Goal: Task Accomplishment & Management: Manage account settings

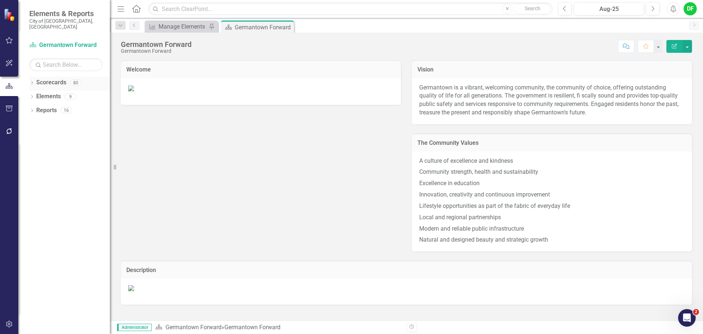
click at [32, 81] on icon "Dropdown" at bounding box center [31, 83] width 5 height 4
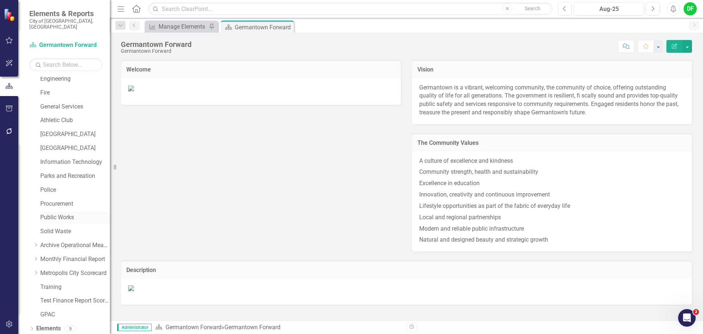
scroll to position [139, 0]
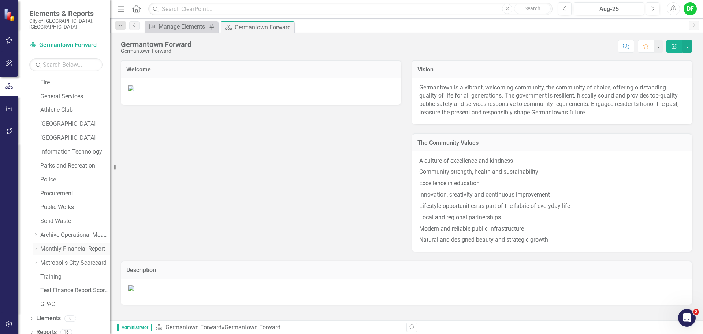
click at [37, 246] on icon "Dropdown" at bounding box center [35, 248] width 5 height 4
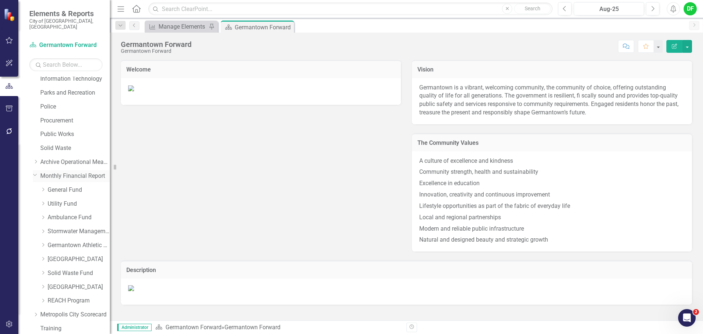
scroll to position [212, 0]
click at [63, 199] on link "Utility Fund" at bounding box center [79, 203] width 62 height 8
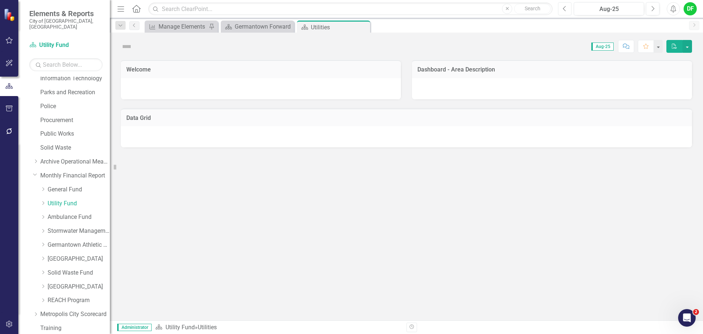
click at [566, 8] on icon "Previous" at bounding box center [565, 8] width 4 height 7
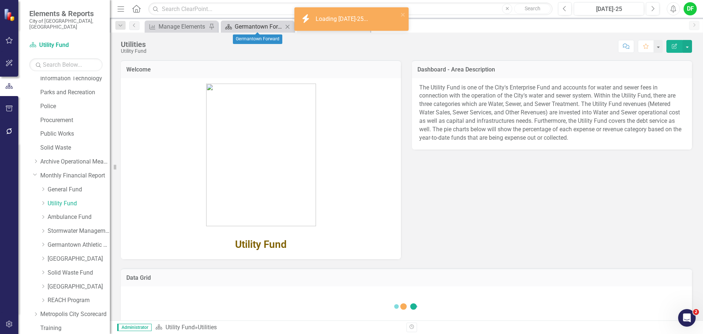
click at [257, 28] on div "Germantown Forward" at bounding box center [259, 26] width 48 height 9
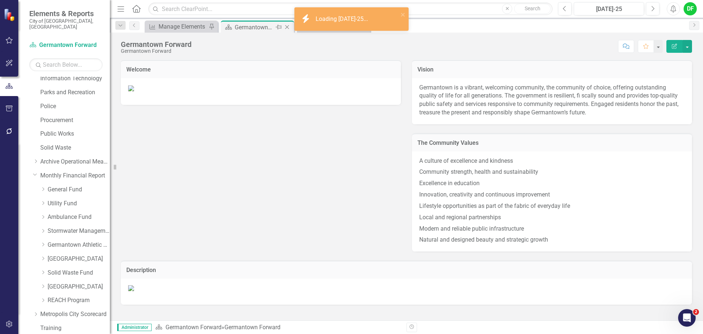
click at [286, 26] on icon "Close" at bounding box center [286, 27] width 7 height 6
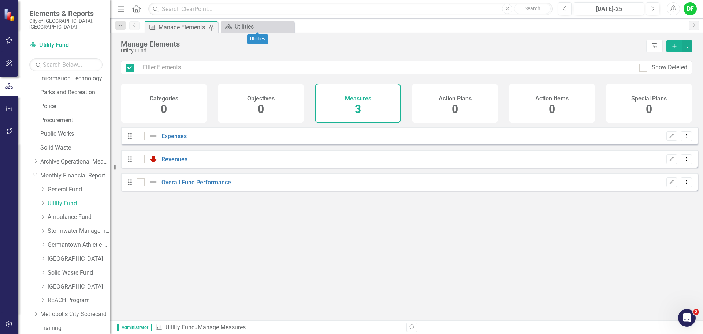
checkbox input "false"
click at [175, 163] on link "Revenues" at bounding box center [174, 159] width 26 height 7
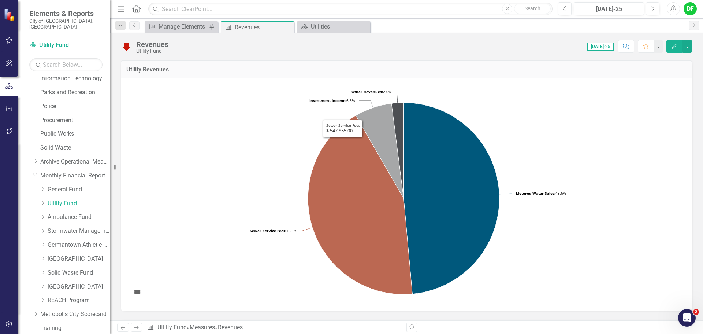
scroll to position [220, 0]
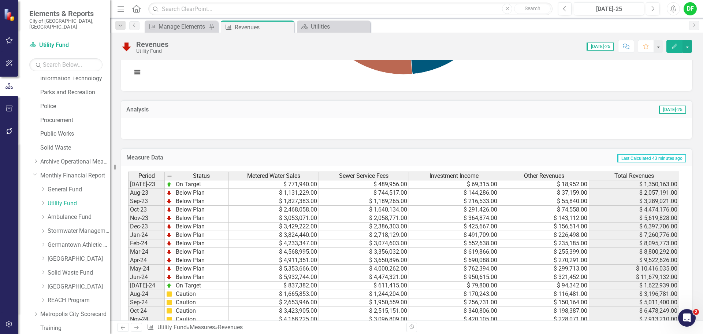
click at [230, 130] on div at bounding box center [406, 128] width 571 height 21
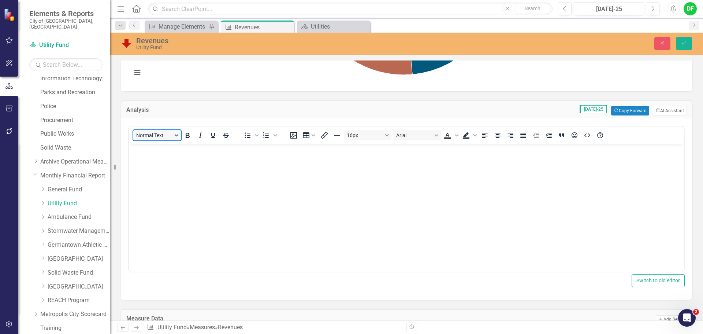
scroll to position [0, 0]
drag, startPoint x: 281, startPoint y: 279, endPoint x: 139, endPoint y: 153, distance: 189.3
click at [139, 153] on p "Rich Text Area. Press ALT-0 for help." at bounding box center [406, 149] width 551 height 9
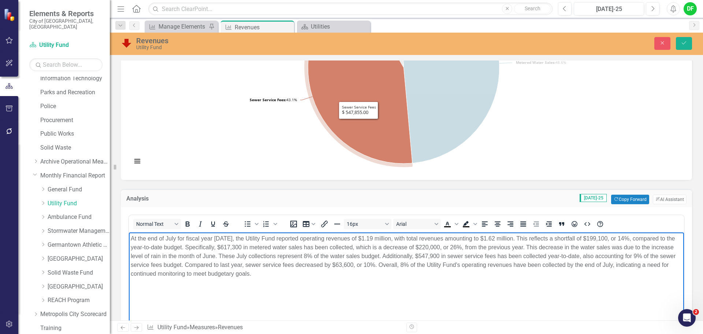
scroll to position [220, 0]
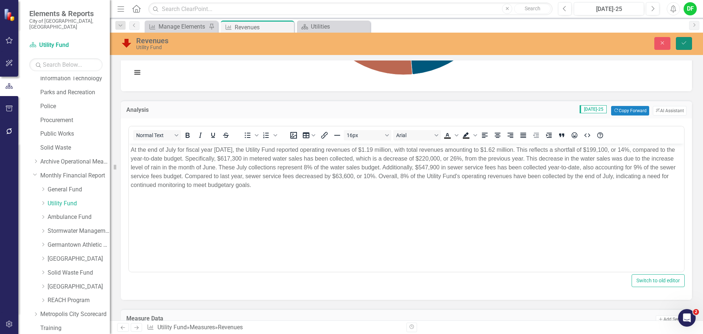
click at [685, 41] on icon "Save" at bounding box center [684, 42] width 7 height 5
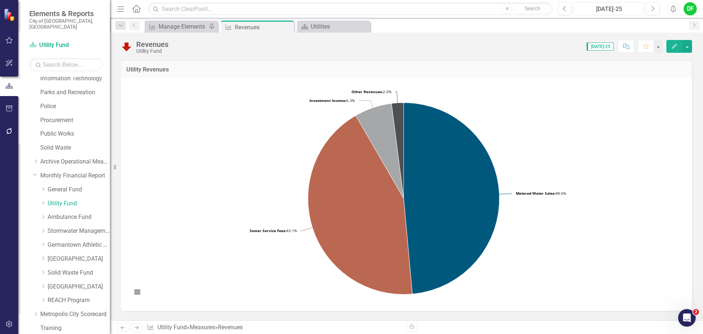
click at [620, 11] on div "[DATE]-25" at bounding box center [608, 9] width 65 height 9
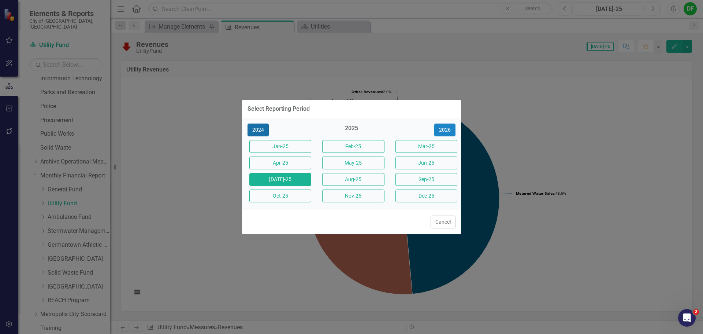
click at [261, 134] on button "2024" at bounding box center [257, 129] width 21 height 13
click at [289, 180] on button "[DATE]-24" at bounding box center [280, 179] width 62 height 13
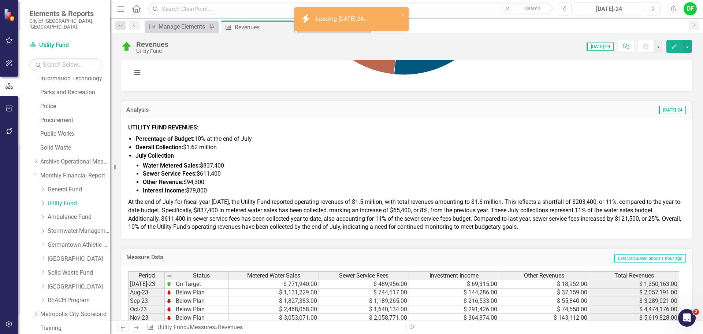
scroll to position [220, 0]
click at [215, 179] on li "Other Revenue: $94,300" at bounding box center [414, 182] width 542 height 8
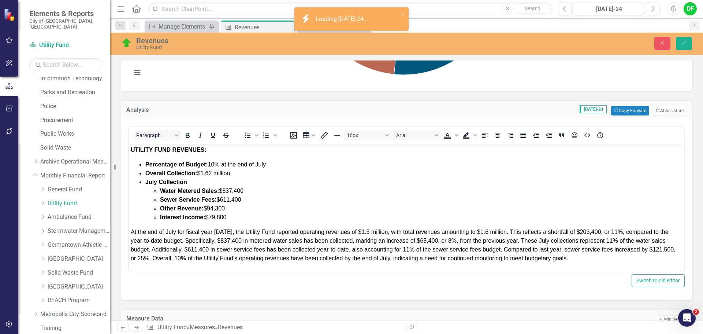
scroll to position [0, 0]
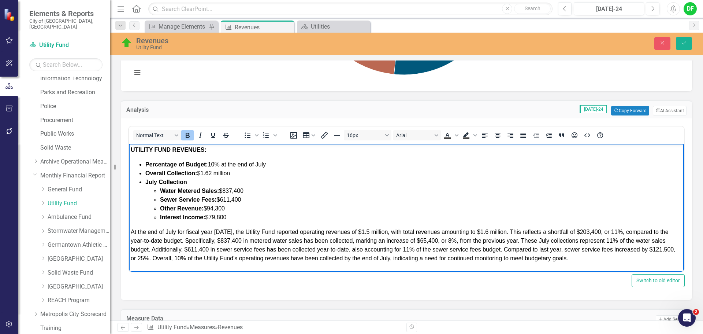
drag, startPoint x: 230, startPoint y: 217, endPoint x: 129, endPoint y: 146, distance: 123.9
click at [129, 146] on html "UTILITY FUND REVENUES: Percentage of Budget: 10% at the end of July Overall Col…" at bounding box center [406, 207] width 555 height 127
copy body "UTILITY FUND REVENUES: Percentage of Budget: 10% at the end of July Overall Col…"
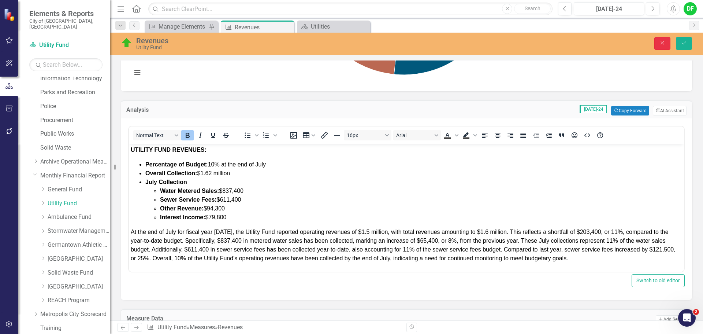
click at [662, 42] on icon "Close" at bounding box center [662, 42] width 7 height 5
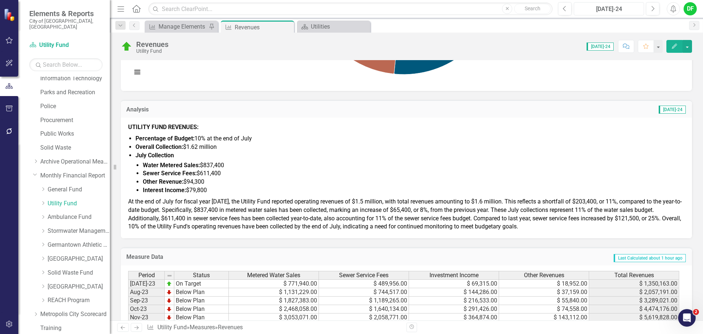
click at [620, 11] on div "[DATE]-24" at bounding box center [608, 9] width 65 height 9
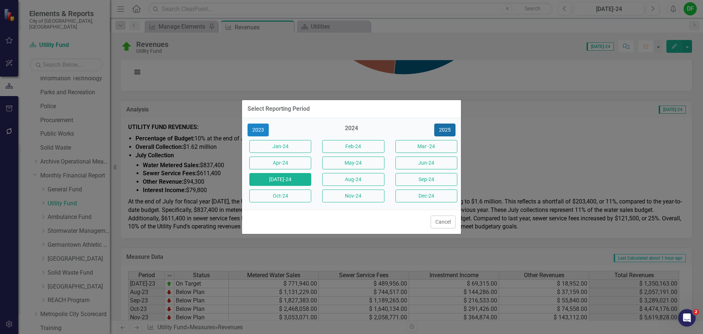
click at [443, 130] on button "2025" at bounding box center [444, 129] width 21 height 13
click at [296, 175] on button "[DATE]-25" at bounding box center [280, 179] width 62 height 13
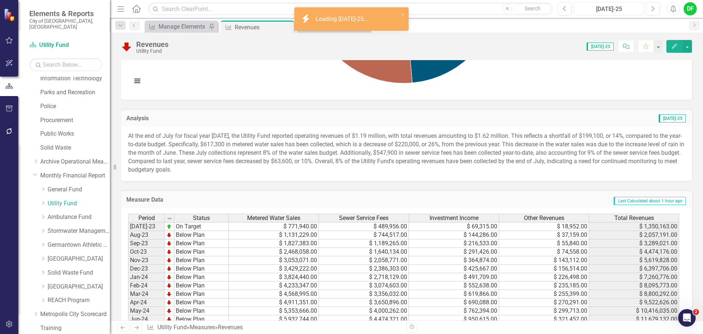
scroll to position [220, 0]
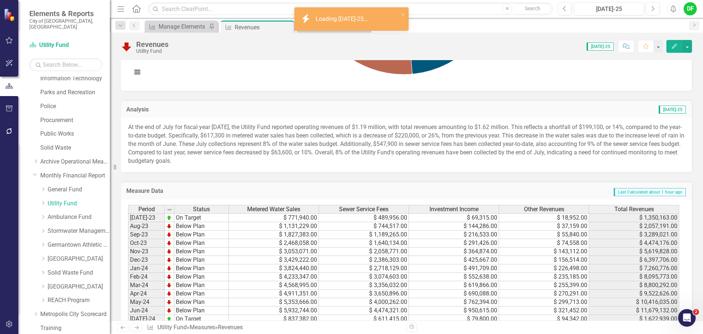
click at [136, 123] on p "At the end of July for fiscal year 2026, the Utility Fund reported operating re…" at bounding box center [406, 144] width 556 height 42
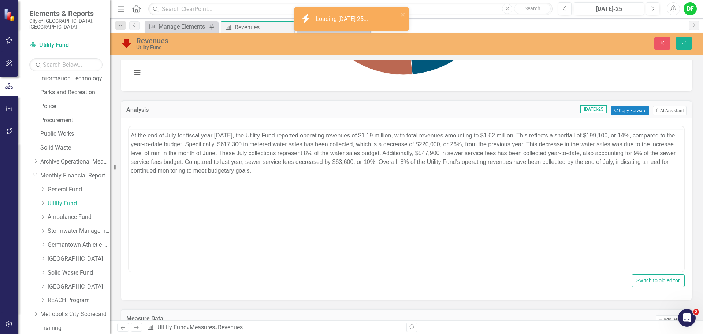
scroll to position [0, 0]
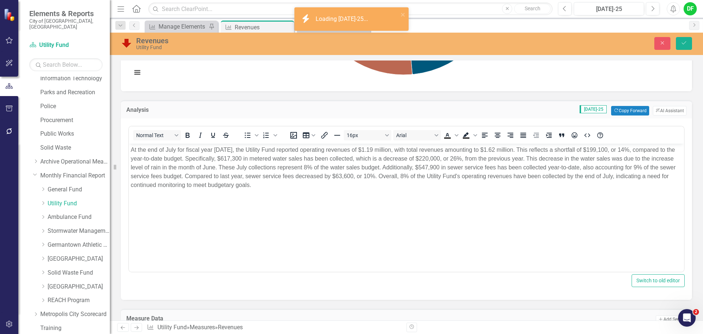
click at [131, 148] on p "At the end of July for fiscal year 2026, the Utility Fund reported operating re…" at bounding box center [406, 167] width 551 height 44
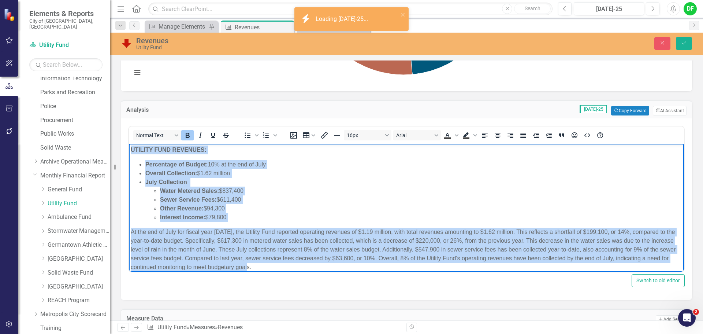
drag, startPoint x: 317, startPoint y: 261, endPoint x: 126, endPoint y: 137, distance: 228.3
click at [129, 144] on html "UTILITY FUND REVENUES: Percentage of Budget: 10% at the end of July Overall Col…" at bounding box center [406, 211] width 555 height 135
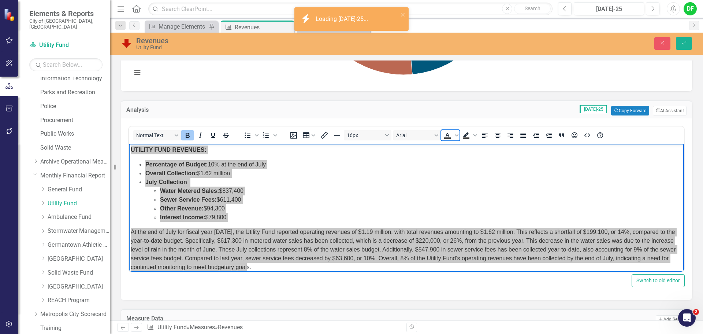
click at [448, 134] on icon "Text color Black" at bounding box center [447, 135] width 9 height 9
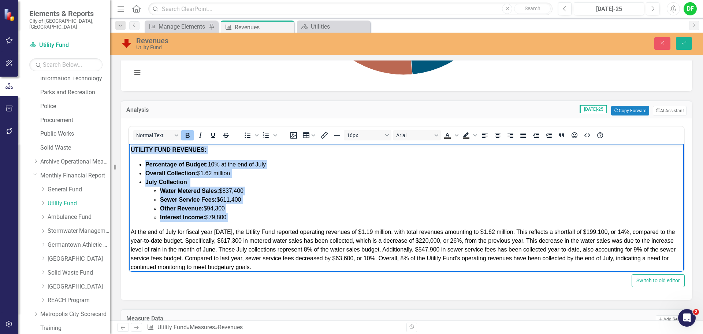
click at [217, 166] on span "Percentage of Budget: 10% at the end of July" at bounding box center [205, 164] width 120 height 6
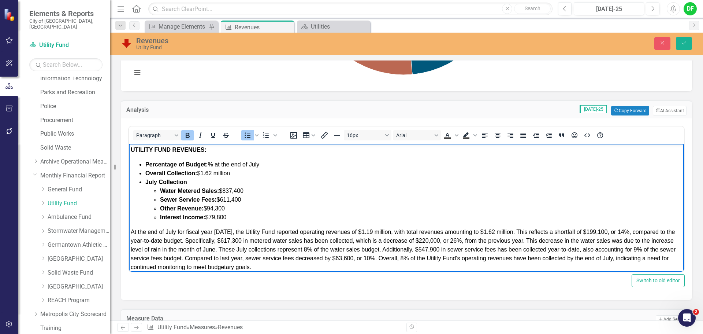
click at [189, 136] on icon "Bold" at bounding box center [188, 135] width 4 height 5
click at [270, 166] on li "Percentage of Budget: ﻿8 % at the end of July" at bounding box center [413, 164] width 537 height 9
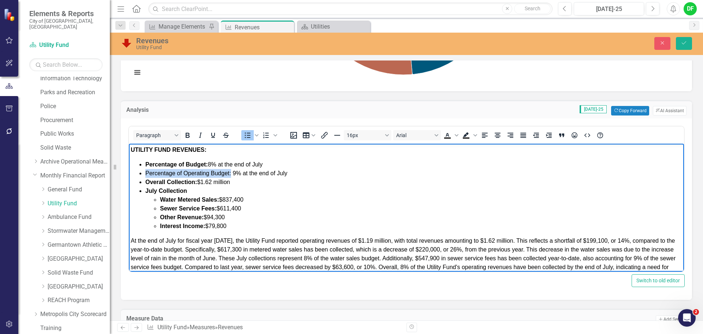
drag, startPoint x: 146, startPoint y: 173, endPoint x: 230, endPoint y: 175, distance: 84.2
click at [230, 175] on span "Percentage of Operating Budget: 9% at the end of July" at bounding box center [216, 173] width 142 height 6
click at [186, 135] on icon "Bold" at bounding box center [188, 135] width 4 height 5
click at [213, 182] on span "Overall Collection: $1.62 million" at bounding box center [187, 182] width 85 height 6
click at [167, 180] on strong "Overall Collection:" at bounding box center [171, 182] width 52 height 6
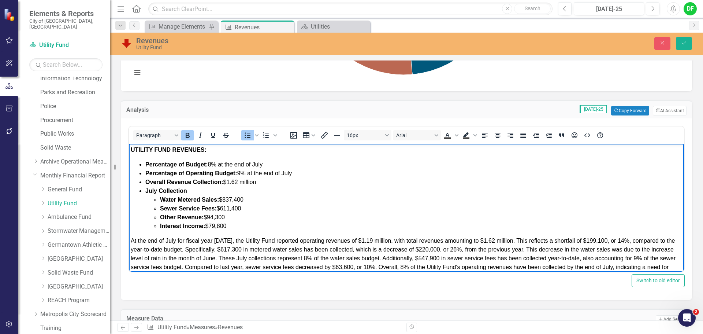
drag, startPoint x: 489, startPoint y: 241, endPoint x: 493, endPoint y: 242, distance: 4.2
click at [489, 241] on span "At the end of July for fiscal year 2026, the Utility Fund reported operating re…" at bounding box center [403, 257] width 545 height 41
click at [239, 181] on span "Overall Revenue Collection: $1.62 million" at bounding box center [200, 182] width 111 height 6
click at [266, 183] on li "Overall Revenue Collection: $1.27 million" at bounding box center [413, 182] width 537 height 9
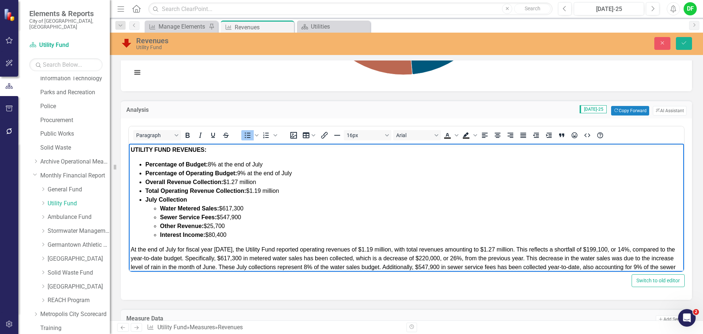
scroll to position [25, 0]
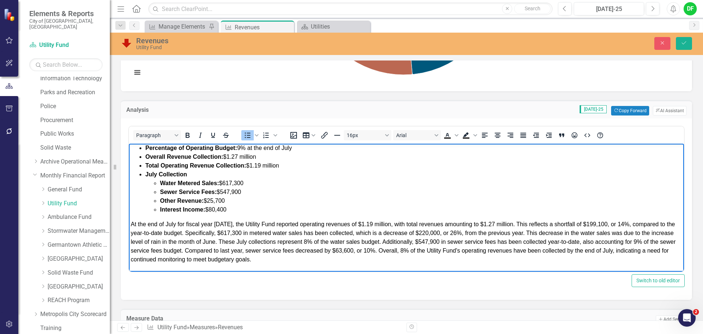
click at [273, 190] on li "Sewer Service Fees: $547,900" at bounding box center [421, 191] width 522 height 9
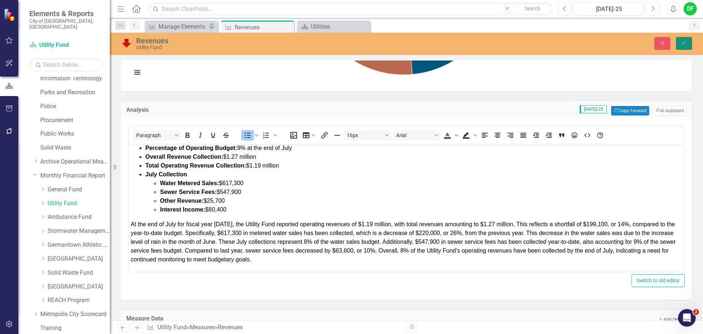
click at [681, 41] on icon "Save" at bounding box center [684, 42] width 7 height 5
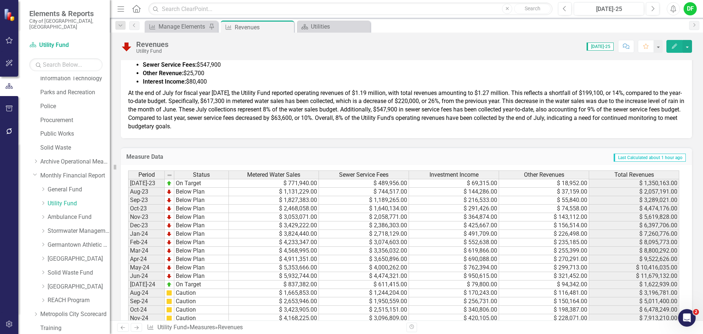
scroll to position [342, 0]
